Goal: Information Seeking & Learning: Learn about a topic

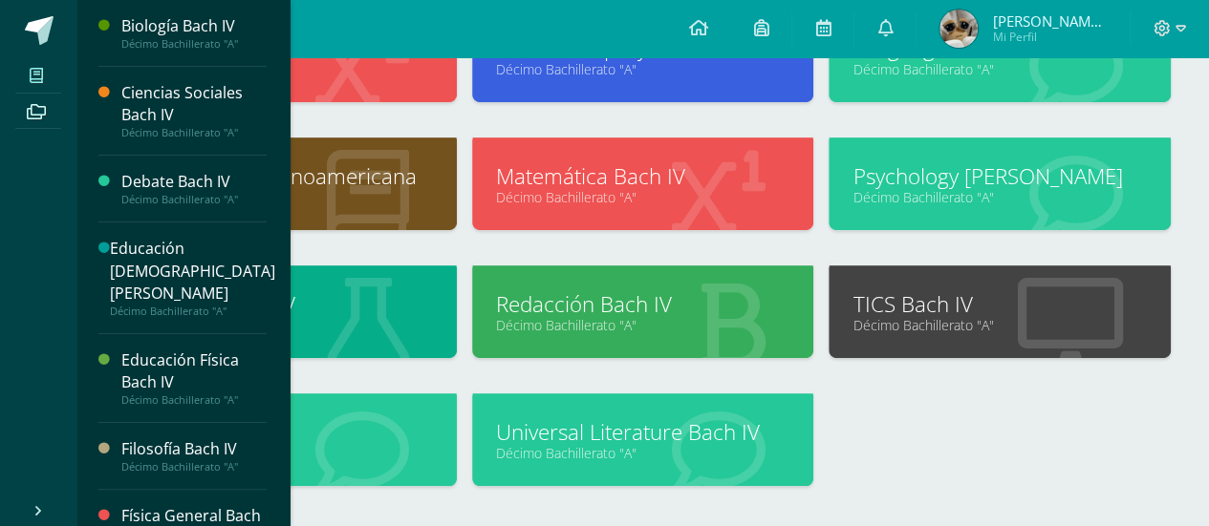
scroll to position [435, 0]
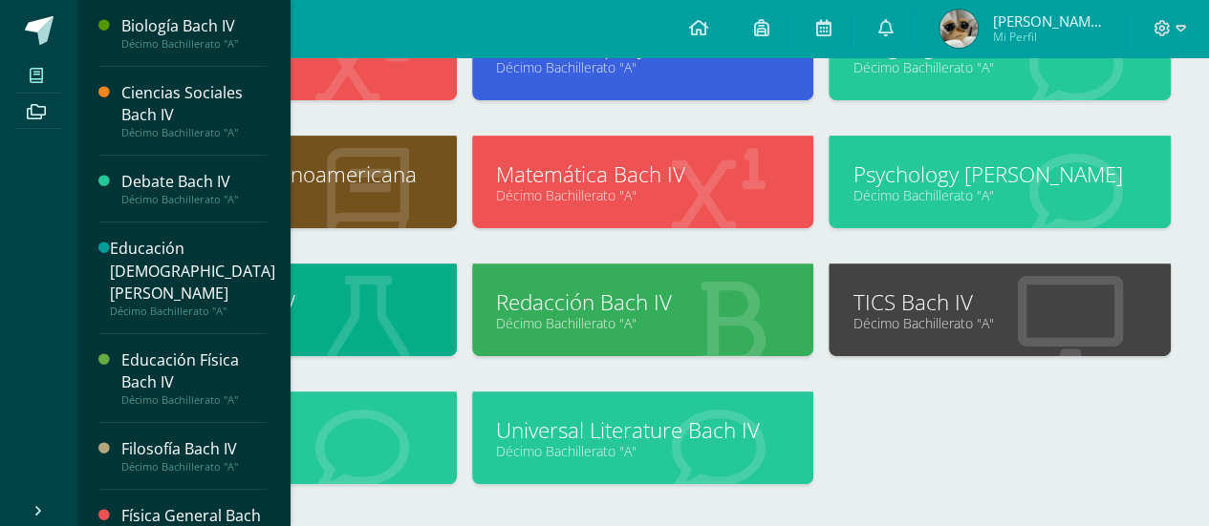
click at [417, 162] on link "Literatura Hispanoamericana" at bounding box center [286, 175] width 294 height 30
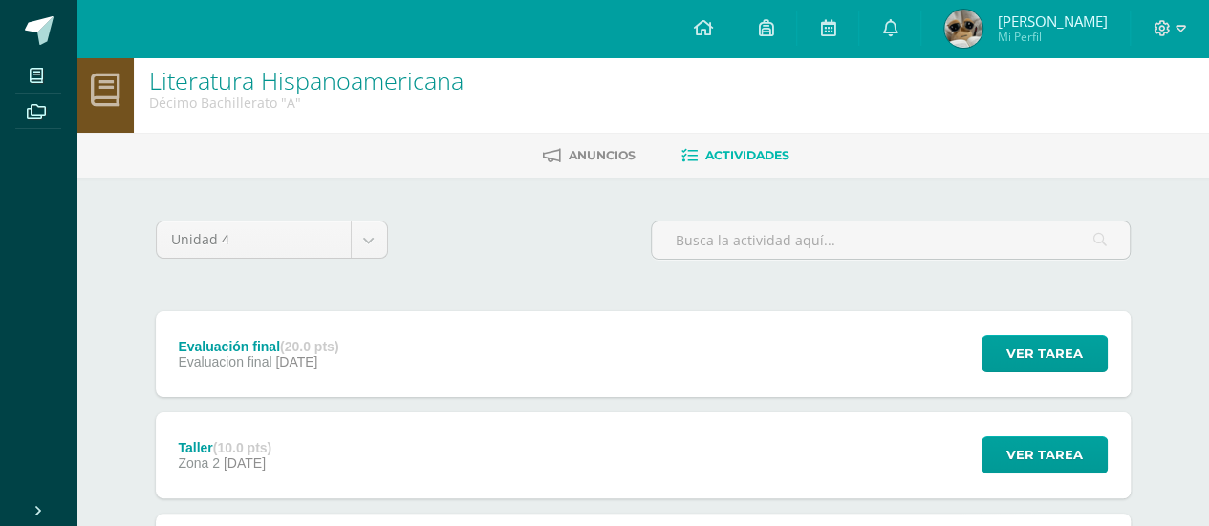
scroll to position [153, 0]
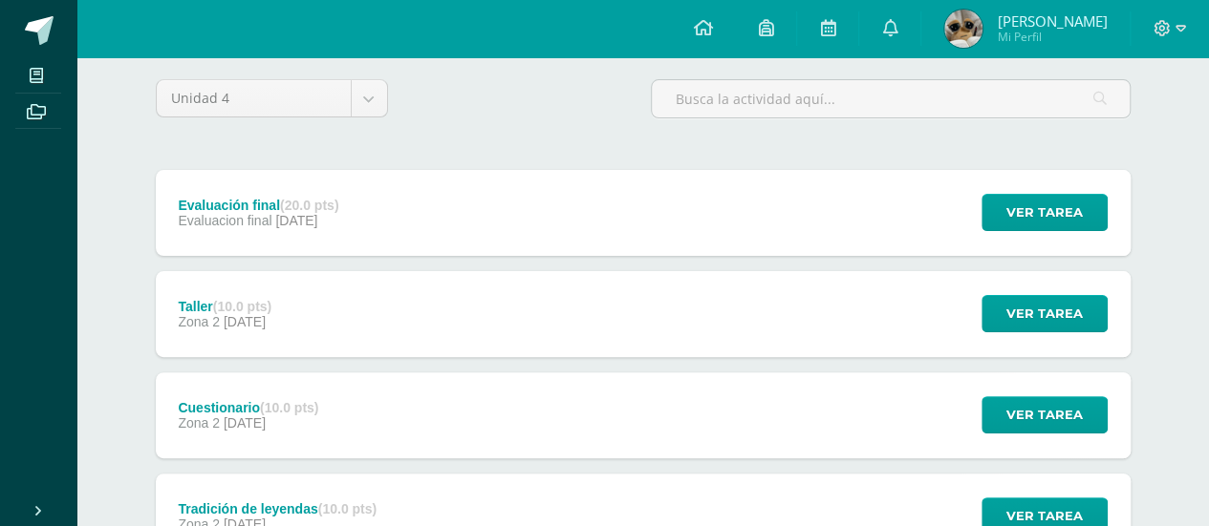
click at [296, 198] on strong "(20.0 pts)" at bounding box center [309, 205] width 58 height 15
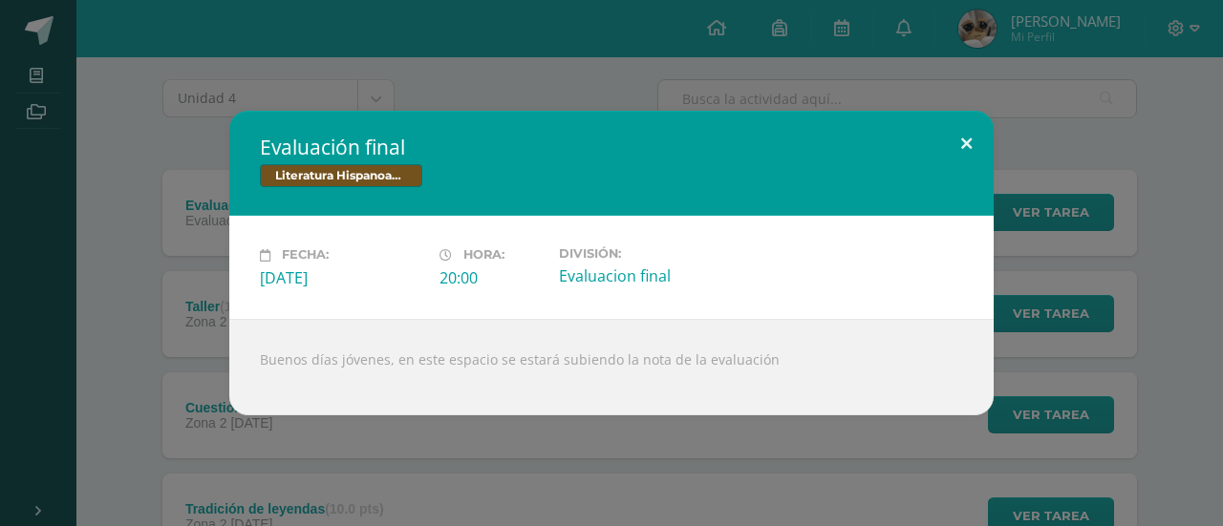
click at [969, 135] on button at bounding box center [966, 143] width 54 height 65
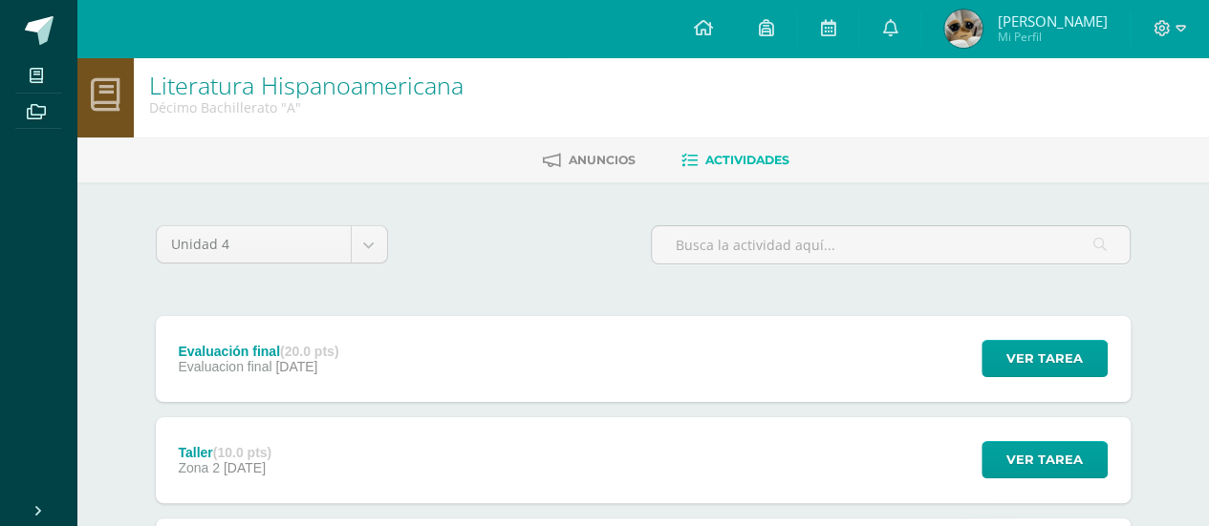
scroll to position [0, 0]
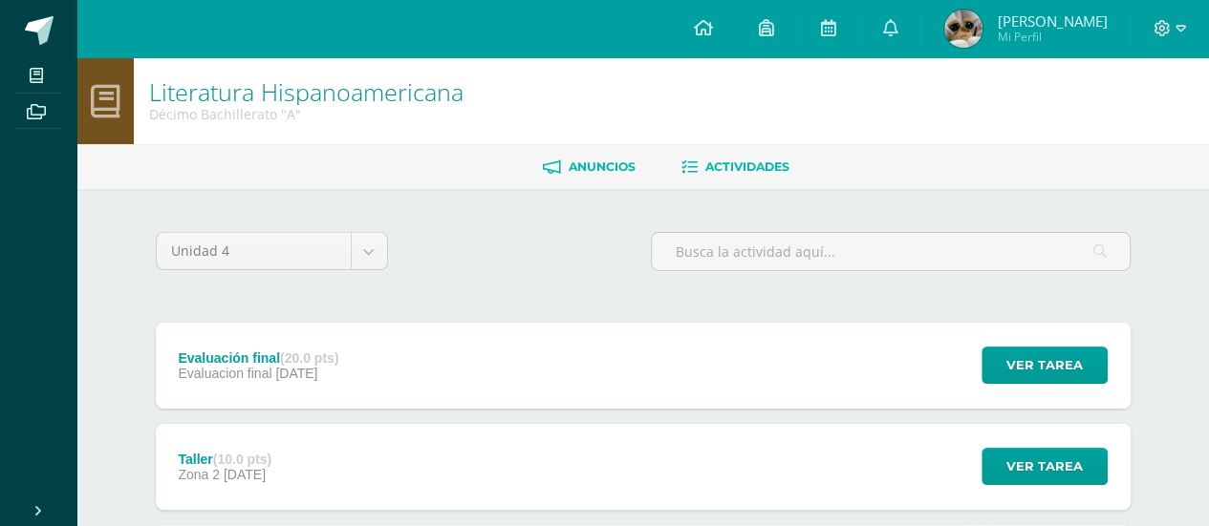
click at [573, 152] on link "Anuncios" at bounding box center [589, 167] width 93 height 31
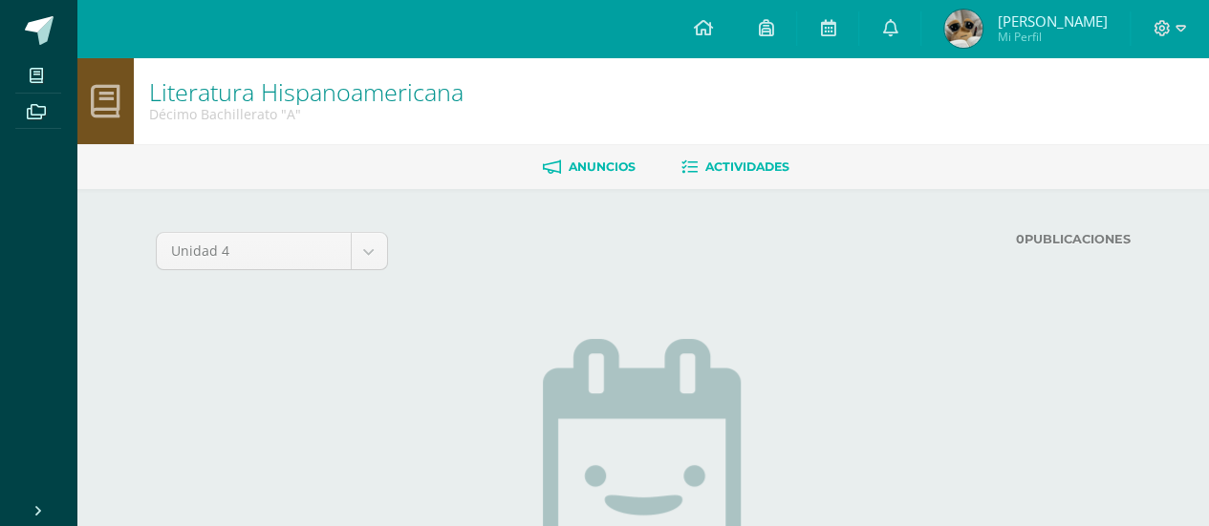
click at [693, 169] on icon at bounding box center [689, 168] width 16 height 16
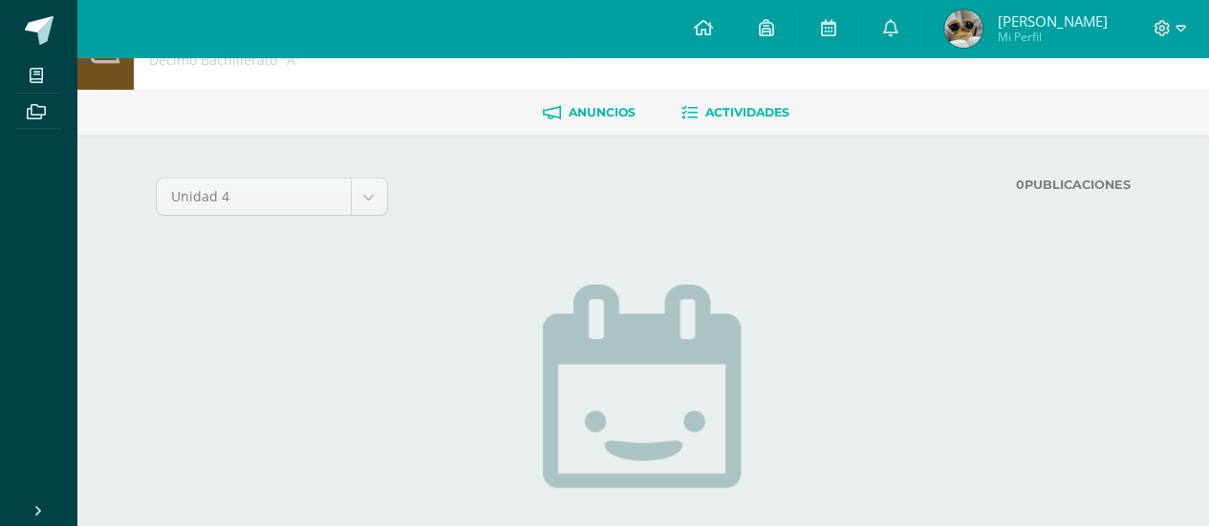
scroll to position [100, 0]
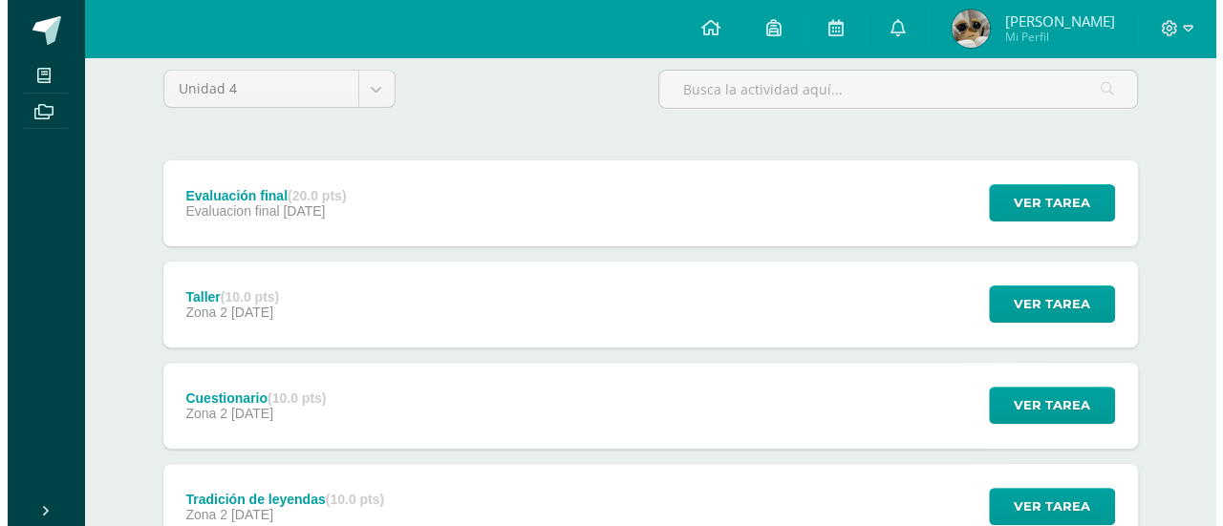
scroll to position [163, 0]
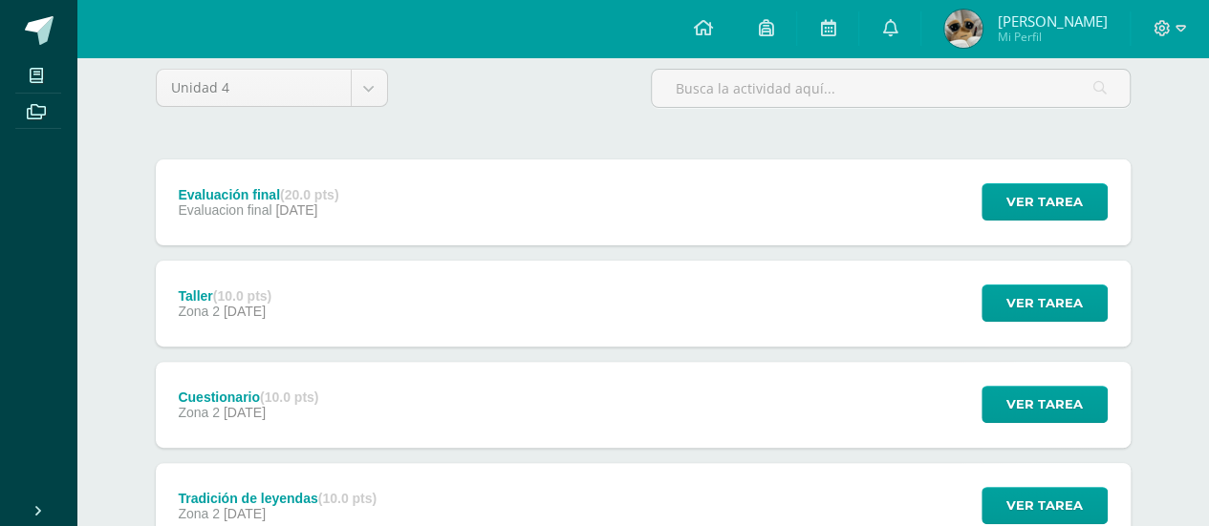
click at [295, 272] on div "Taller (10.0 pts) Zona 2 25 de Septiembre" at bounding box center [226, 304] width 140 height 86
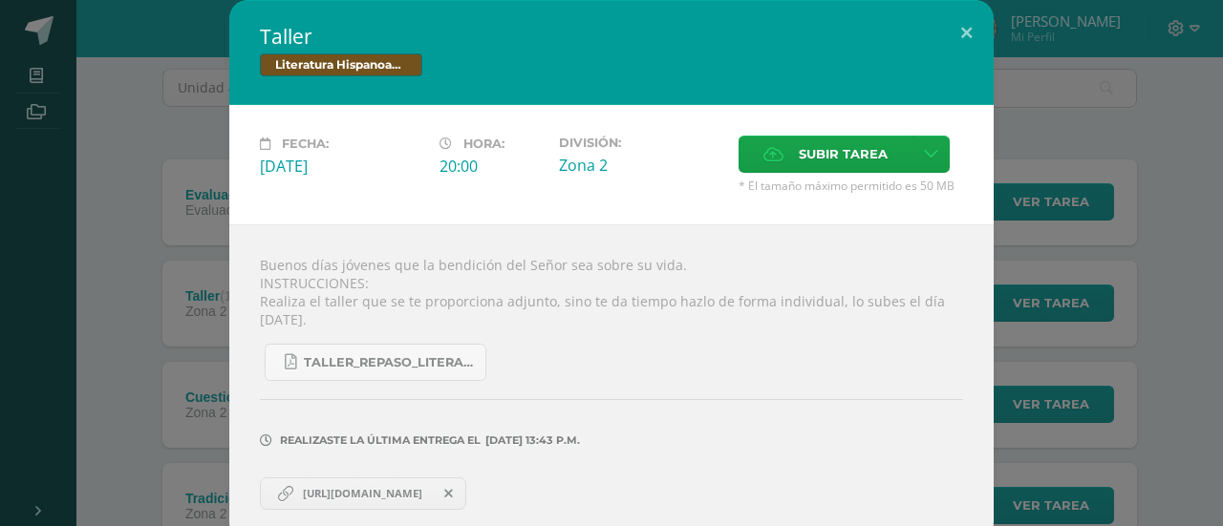
click at [155, 350] on div "Taller Literatura Hispanoamericana Fecha: Jueves 25 de Septiembre Hora: 20:00 D…" at bounding box center [612, 271] width 1208 height 542
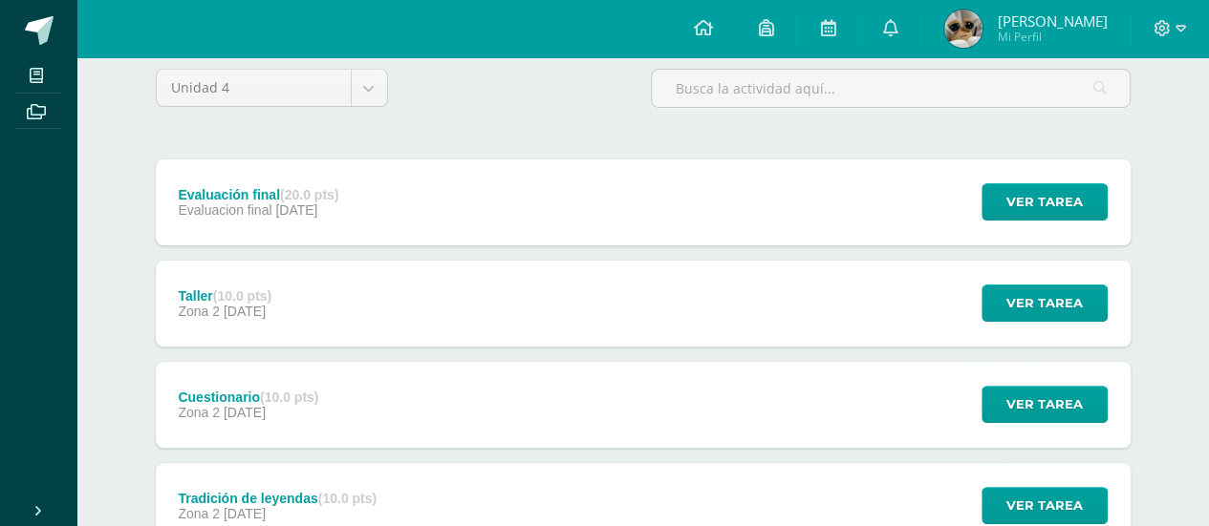
click at [221, 408] on span "Zona 2" at bounding box center [200, 412] width 45 height 15
